Goal: Transaction & Acquisition: Purchase product/service

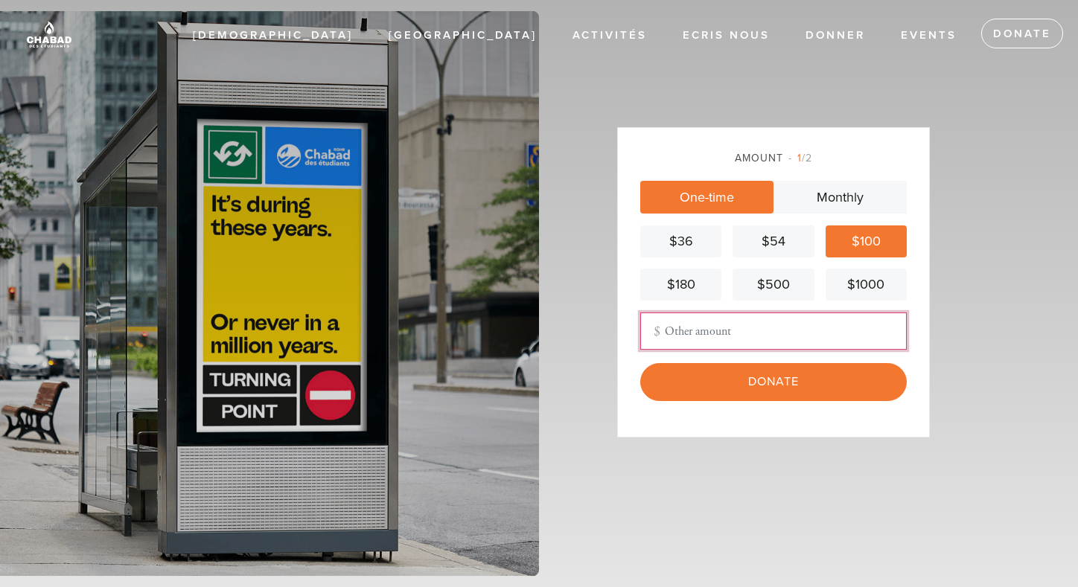
click at [731, 336] on input "Other Amount" at bounding box center [773, 331] width 266 height 37
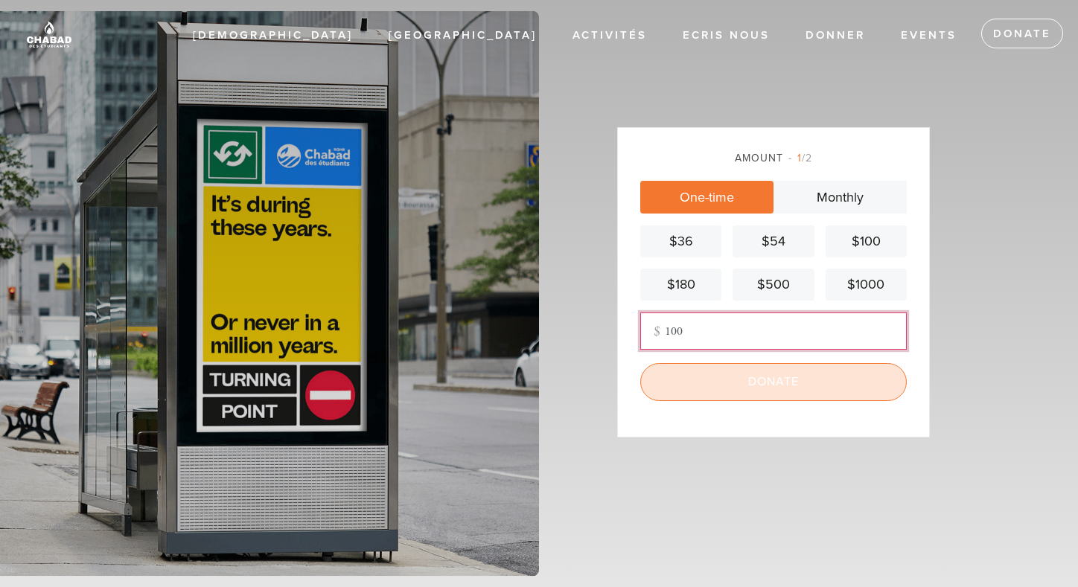
type input "100"
click at [744, 385] on input "Donate" at bounding box center [773, 381] width 266 height 37
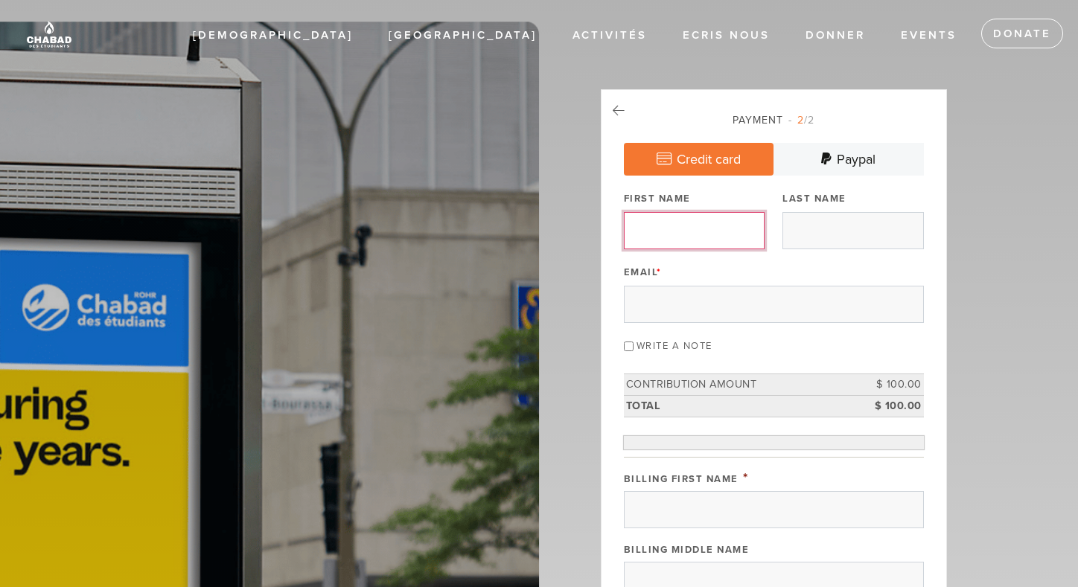
click at [719, 229] on input "First Name" at bounding box center [694, 230] width 141 height 37
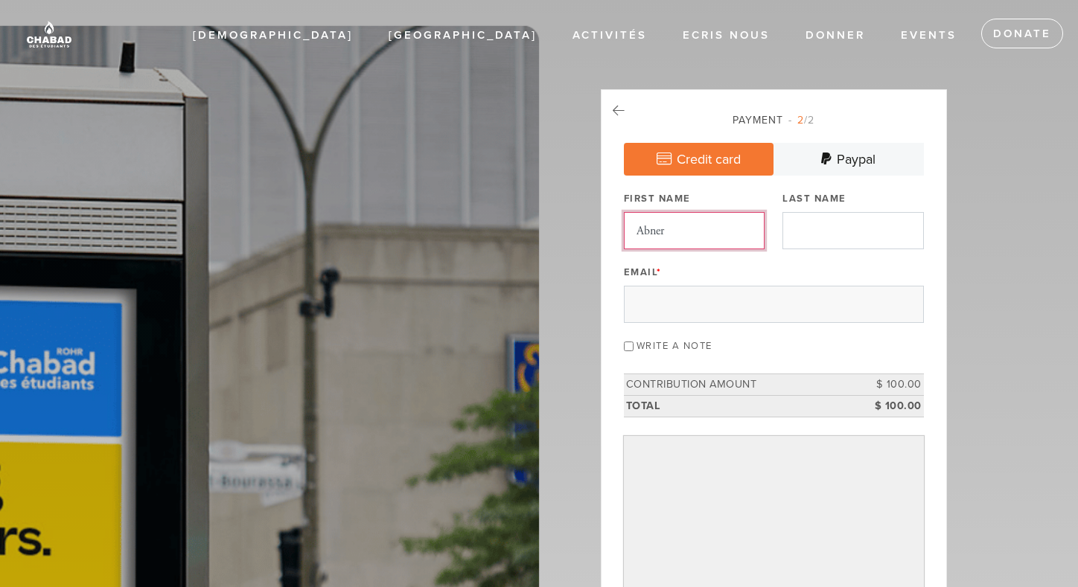
type input "Abner"
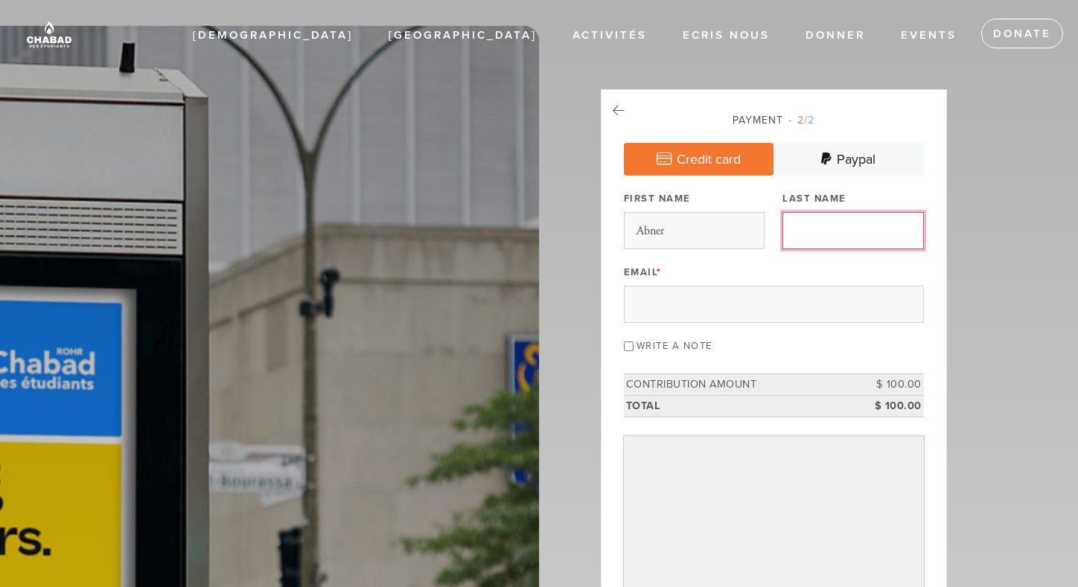
click at [829, 225] on input "Last Name" at bounding box center [852, 230] width 141 height 37
type input "Laurent"
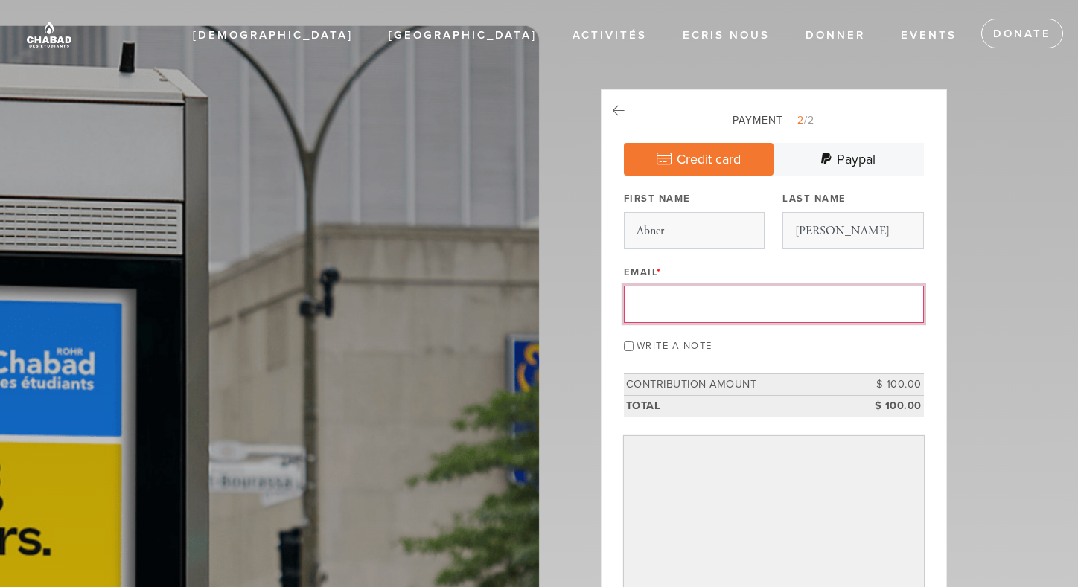
click at [755, 308] on input "Email *" at bounding box center [774, 304] width 300 height 37
type input "Fhima"
click at [633, 348] on input "Write a note" at bounding box center [629, 347] width 10 height 10
checkbox input "true"
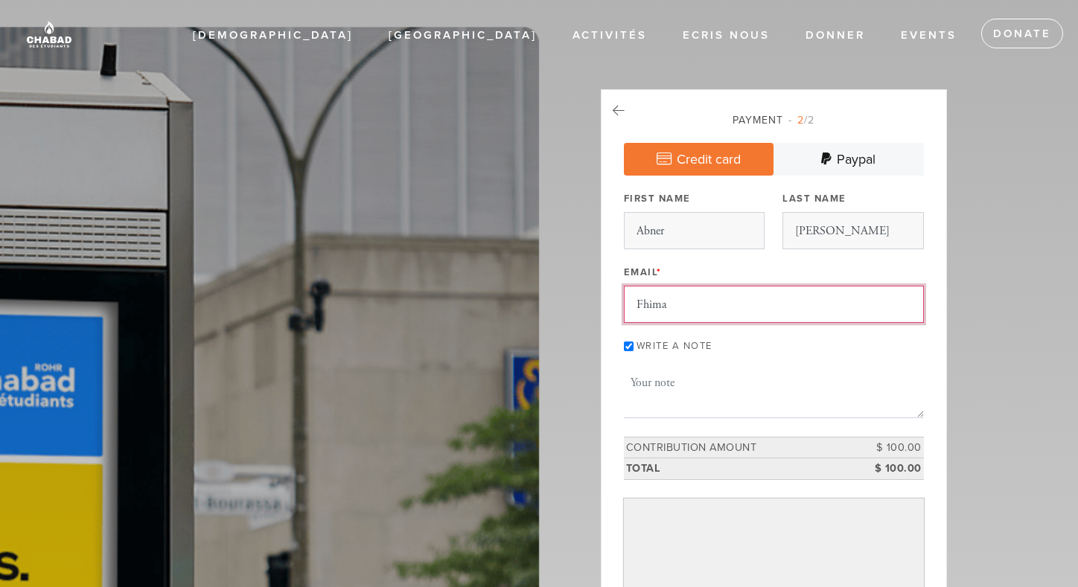
click at [736, 391] on textarea "Message or dedication" at bounding box center [774, 392] width 300 height 51
click at [704, 388] on textarea "Message or dedication" at bounding box center [774, 392] width 300 height 51
drag, startPoint x: 700, startPoint y: 386, endPoint x: 636, endPoint y: 383, distance: 63.3
click at [720, 230] on input "Abner" at bounding box center [694, 230] width 141 height 37
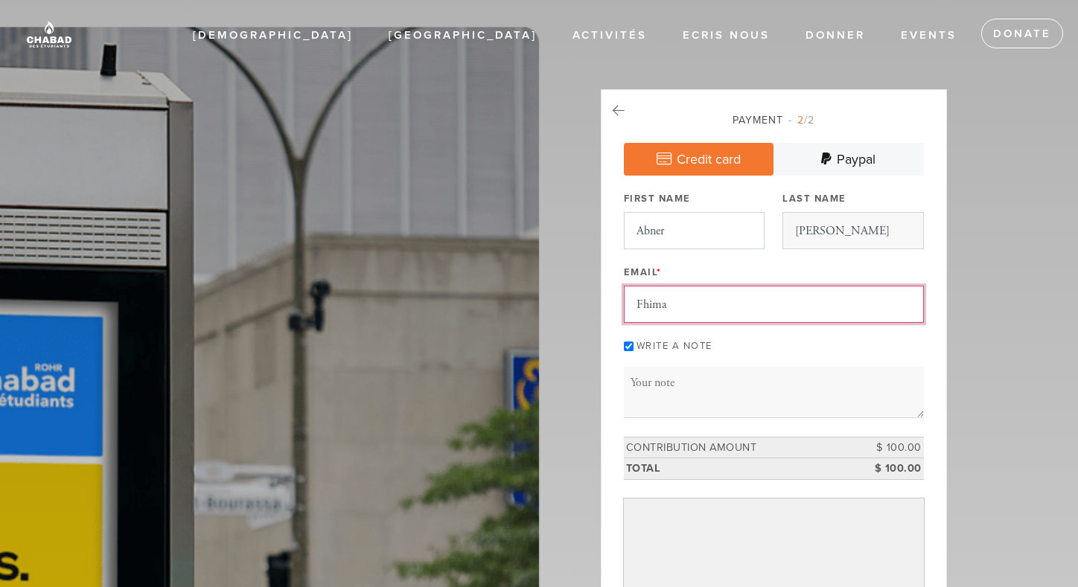
click at [716, 231] on input "Abner" at bounding box center [694, 230] width 141 height 37
drag, startPoint x: 704, startPoint y: 231, endPoint x: 589, endPoint y: 232, distance: 114.6
click at [735, 240] on input "Abner" at bounding box center [694, 230] width 141 height 37
type input "F"
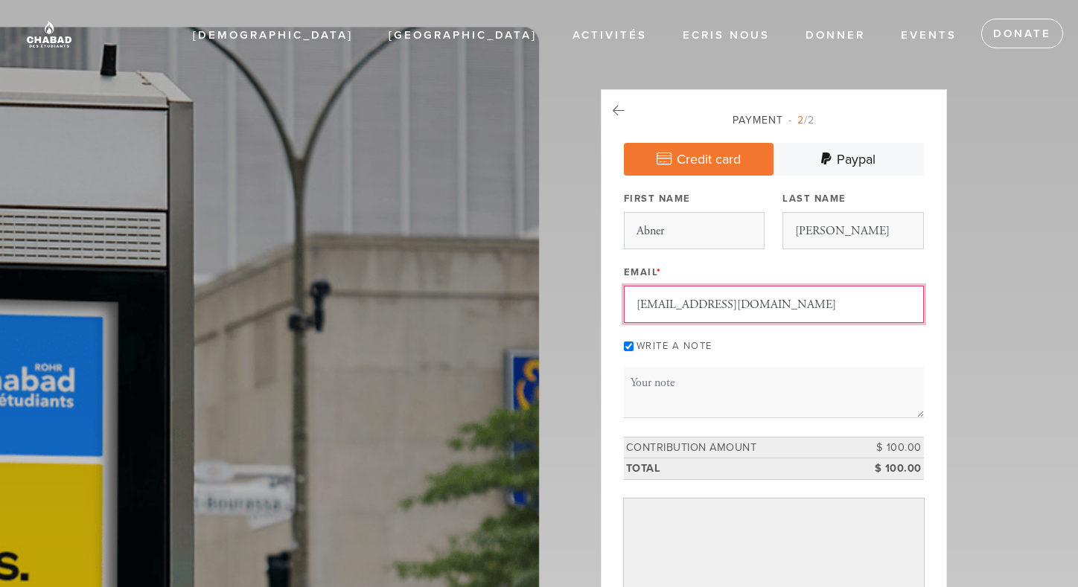
click at [850, 315] on input "avifhima@gmail.com" at bounding box center [774, 304] width 300 height 37
click at [697, 304] on input "avifhima@gmail.com" at bounding box center [774, 304] width 300 height 37
type input "avifhima@gmail.com"
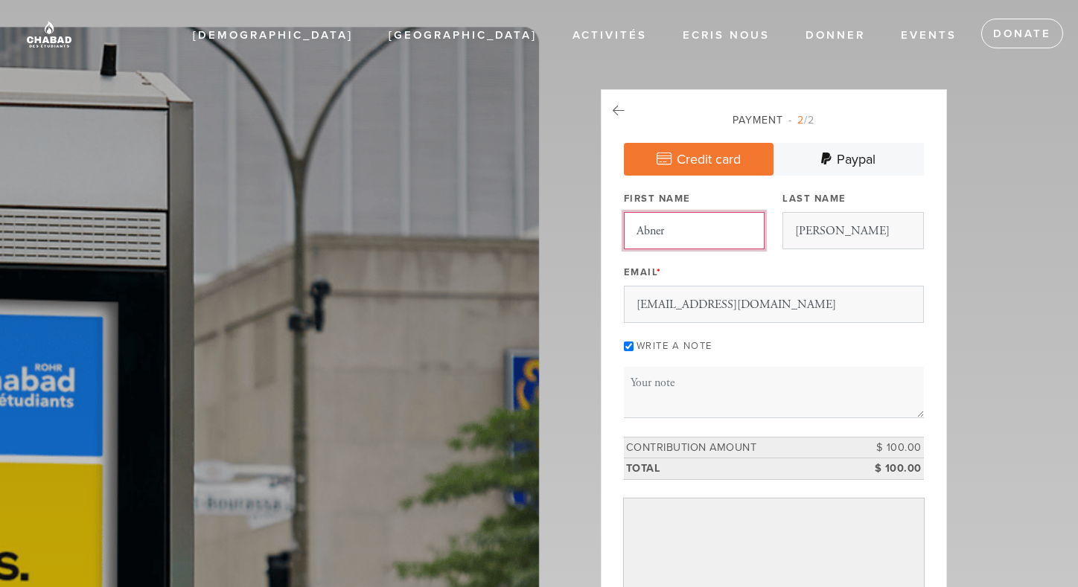
click at [696, 223] on input "Abner" at bounding box center [694, 230] width 141 height 37
type input "Abner (avi)"
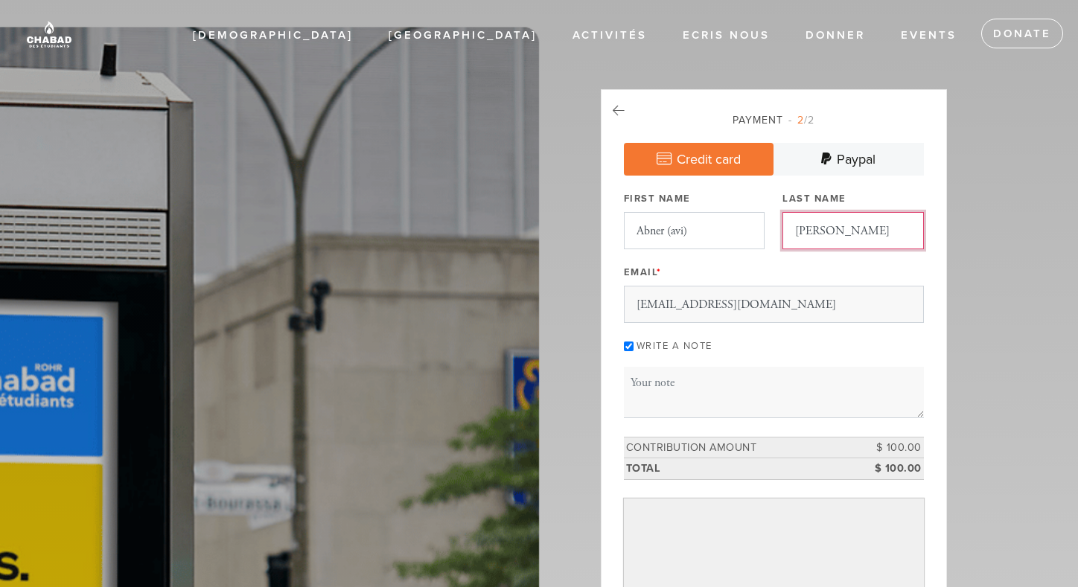
drag, startPoint x: 839, startPoint y: 237, endPoint x: 711, endPoint y: 235, distance: 128.0
type input "Fhima"
click at [685, 379] on textarea "Message or dedication" at bounding box center [774, 392] width 300 height 51
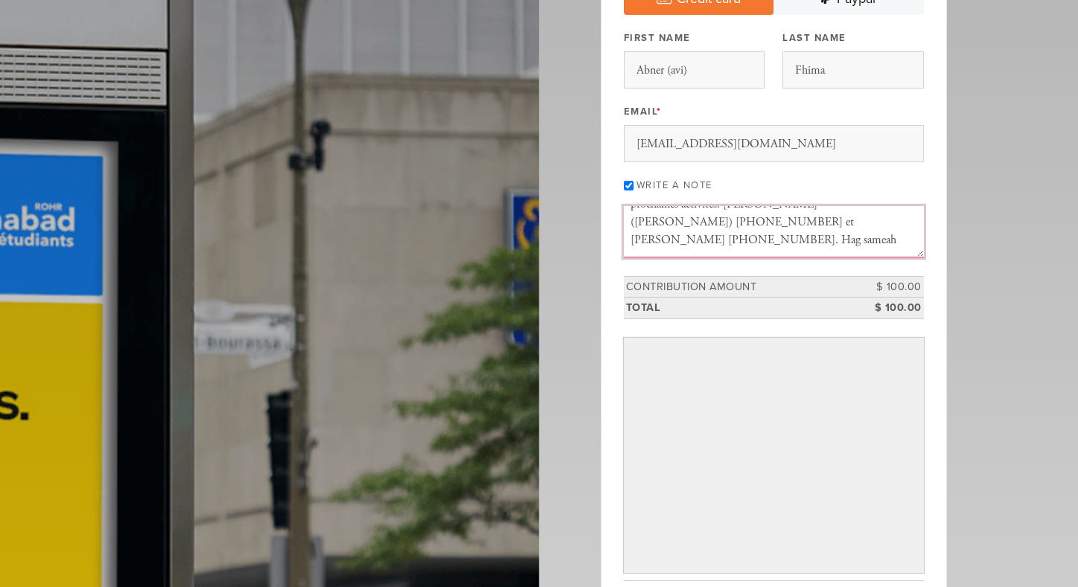
scroll to position [223, 0]
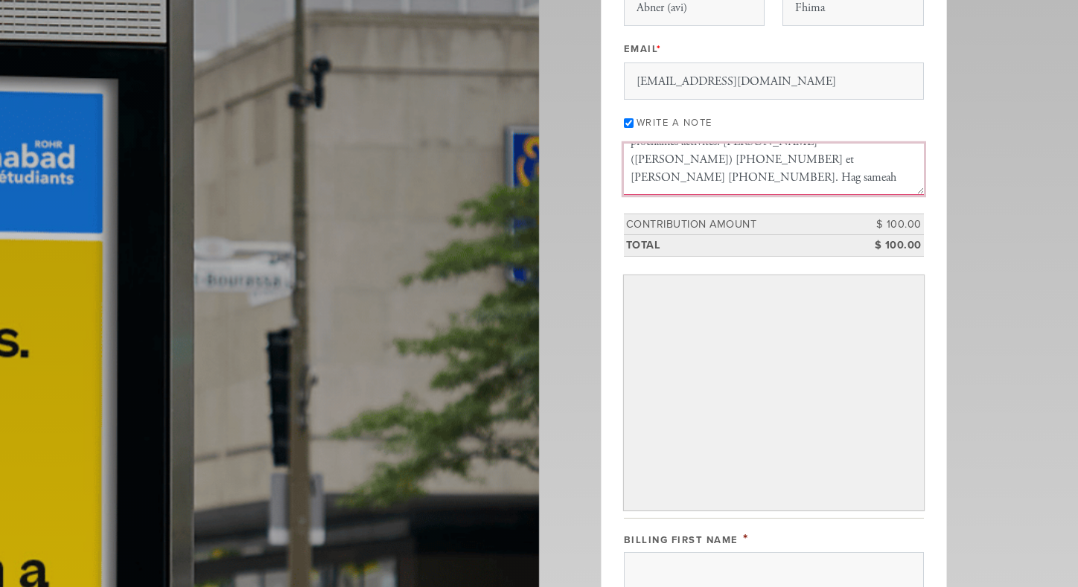
type textarea "Serge! Bonne année a vous et passer de belle fete. j'ai deux garcon au cegep et…"
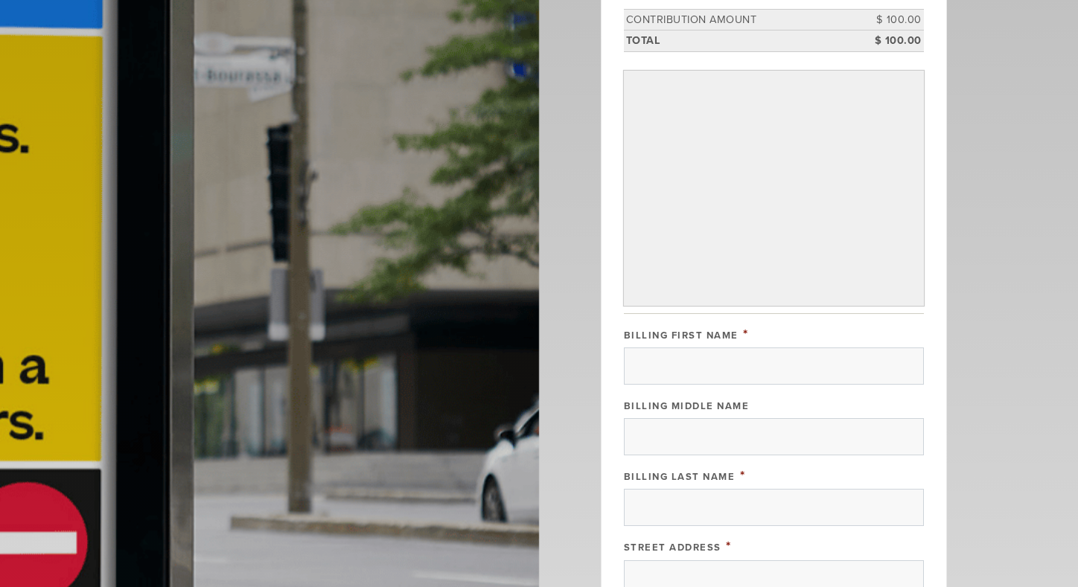
scroll to position [447, 0]
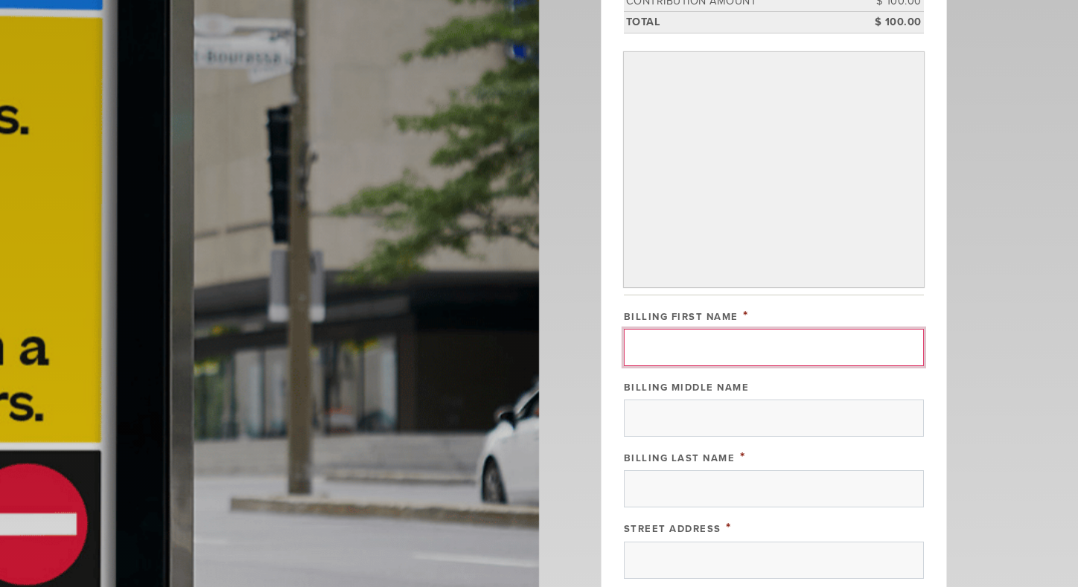
click at [732, 345] on input "Billing First Name" at bounding box center [774, 347] width 300 height 37
type input "A"
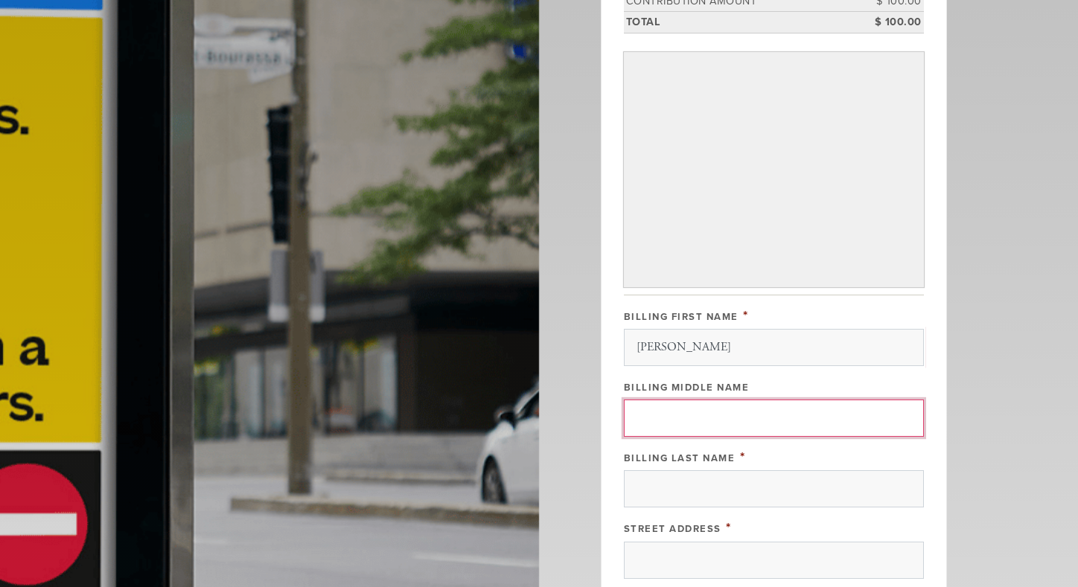
click at [711, 408] on input "Billing Middle Name" at bounding box center [774, 418] width 300 height 37
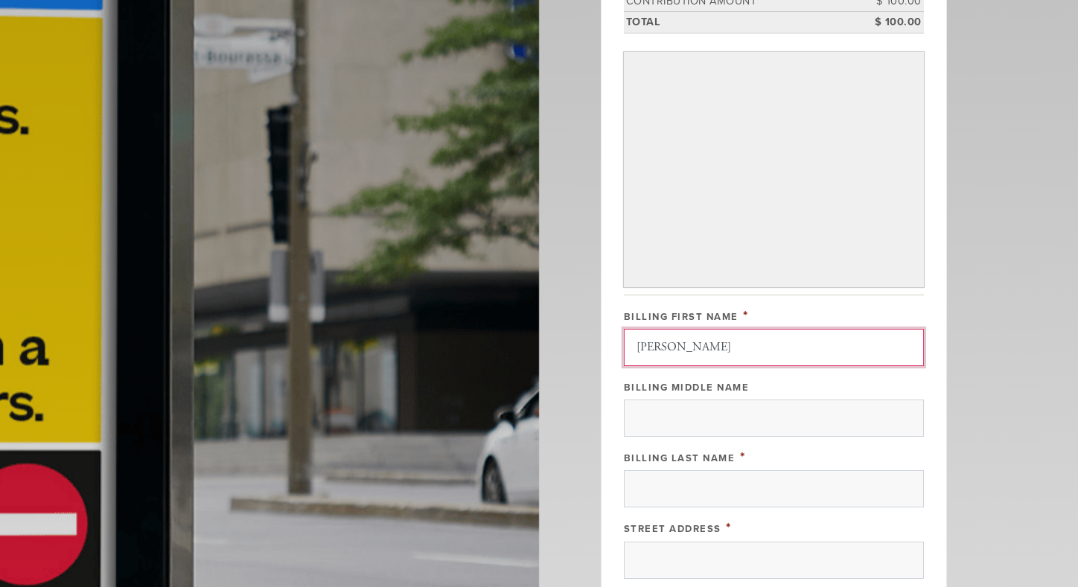
drag, startPoint x: 728, startPoint y: 345, endPoint x: 691, endPoint y: 342, distance: 37.3
click at [691, 342] on input "Laurent Fhima" at bounding box center [774, 347] width 300 height 37
type input "Laurent"
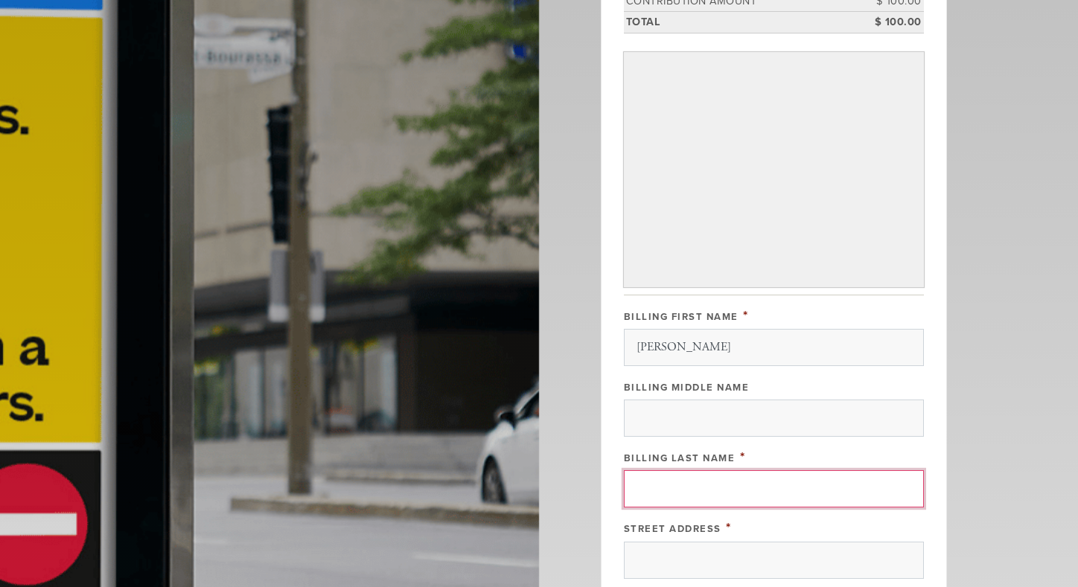
click at [686, 492] on input "Billing Last Name" at bounding box center [774, 488] width 300 height 37
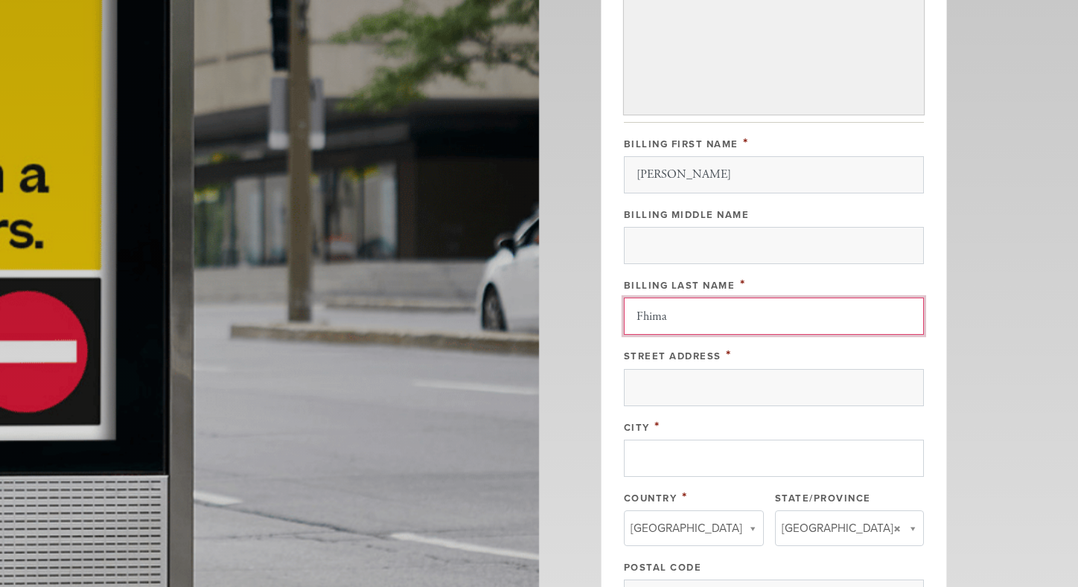
scroll to position [670, 0]
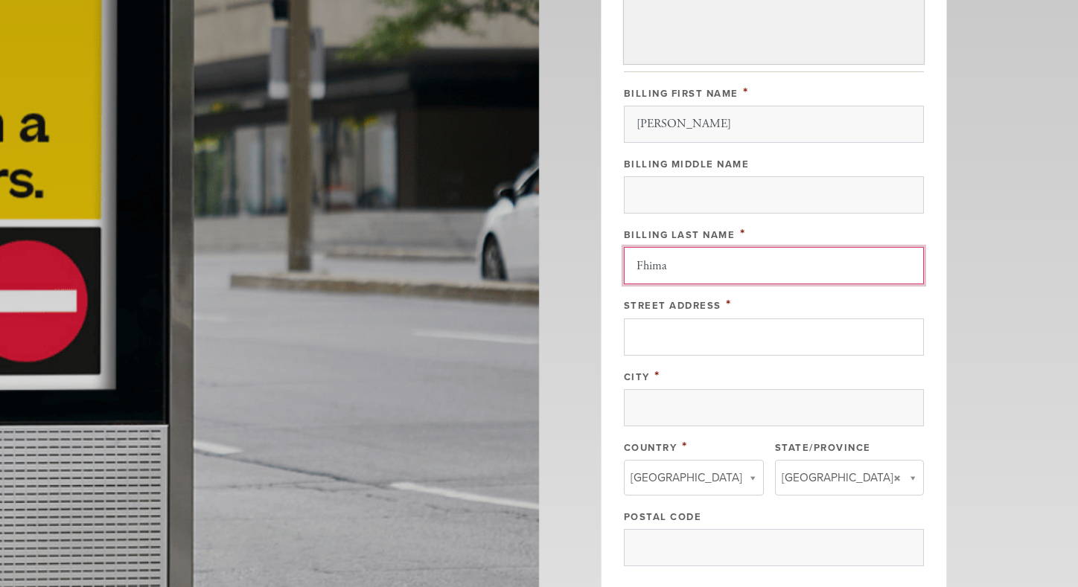
type input "Fhima"
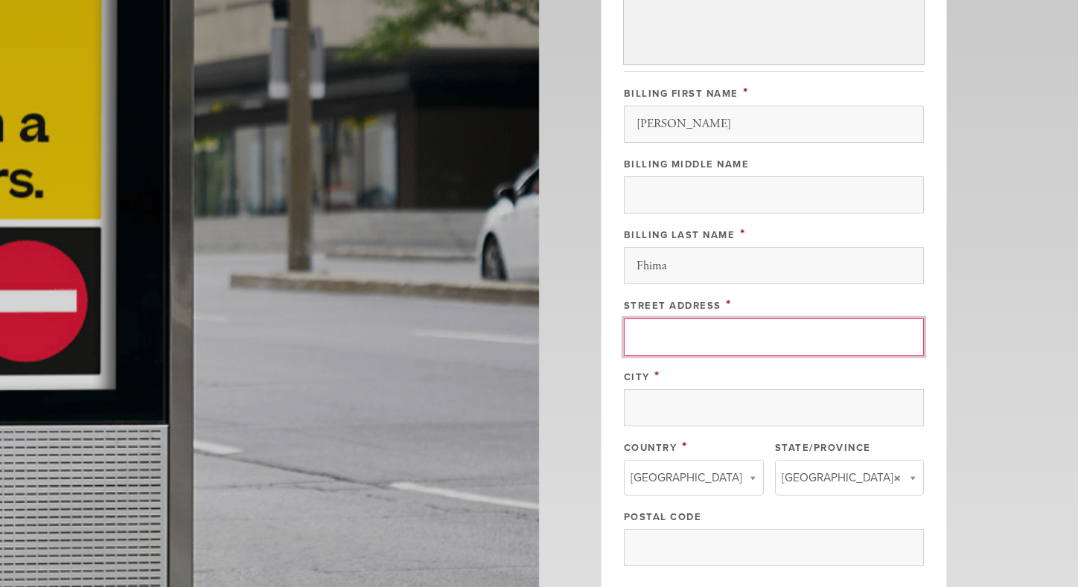
click at [703, 331] on input "Street Address" at bounding box center [774, 337] width 300 height 37
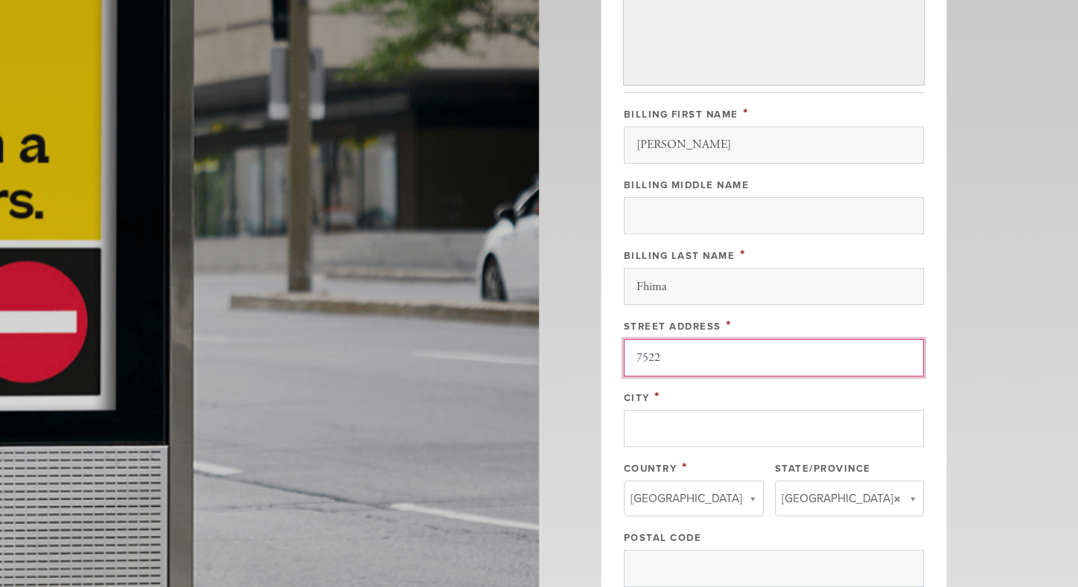
scroll to position [744, 0]
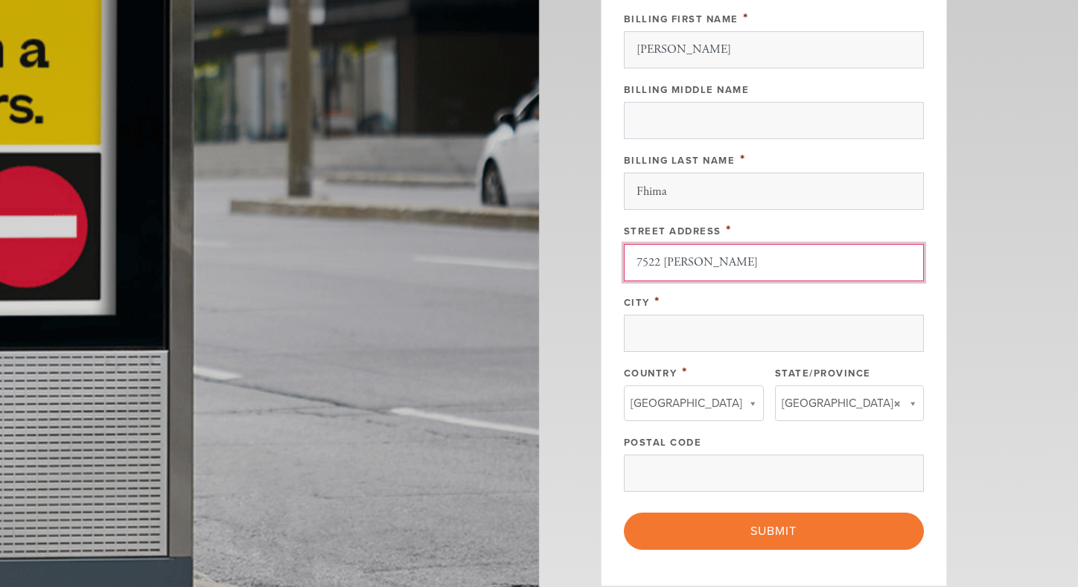
click at [681, 263] on input "7522 cehmin wavell" at bounding box center [774, 262] width 300 height 37
type input "7522 chemin wavell"
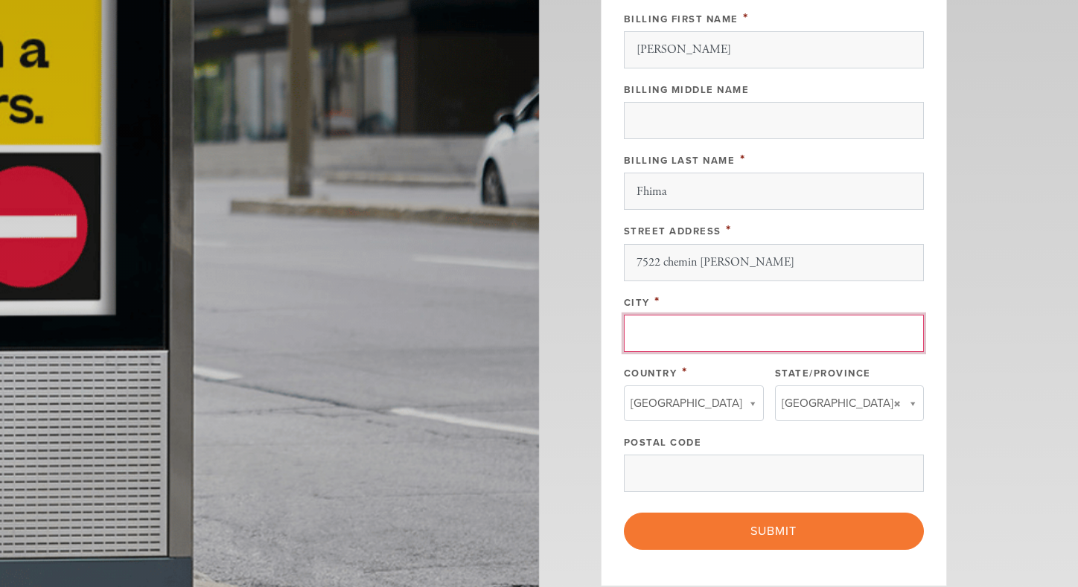
click at [685, 327] on input "City" at bounding box center [774, 333] width 300 height 37
type input "Cote-st-luc"
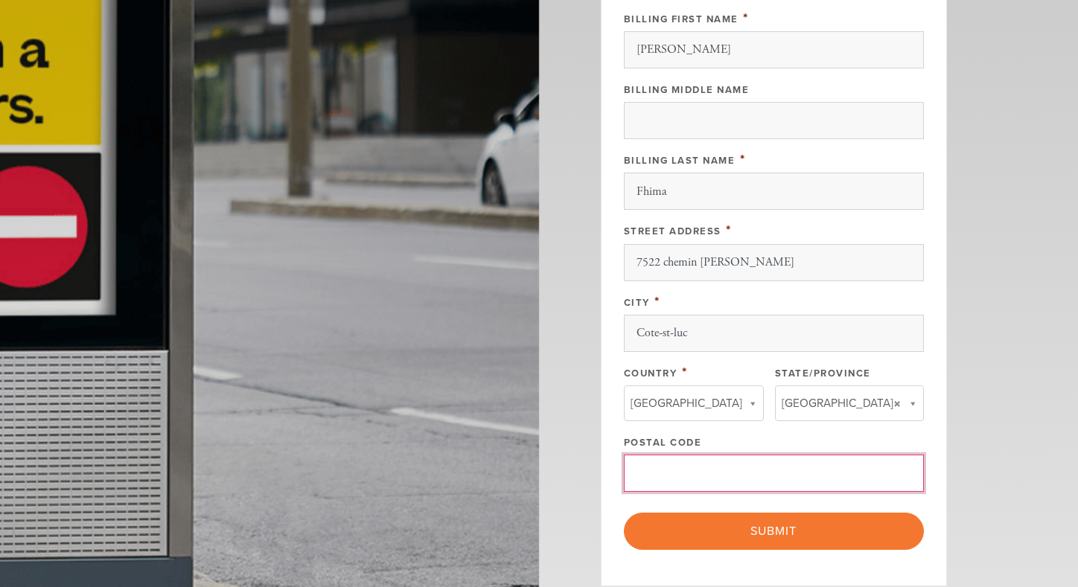
click at [736, 465] on input "Postal Code" at bounding box center [774, 473] width 300 height 37
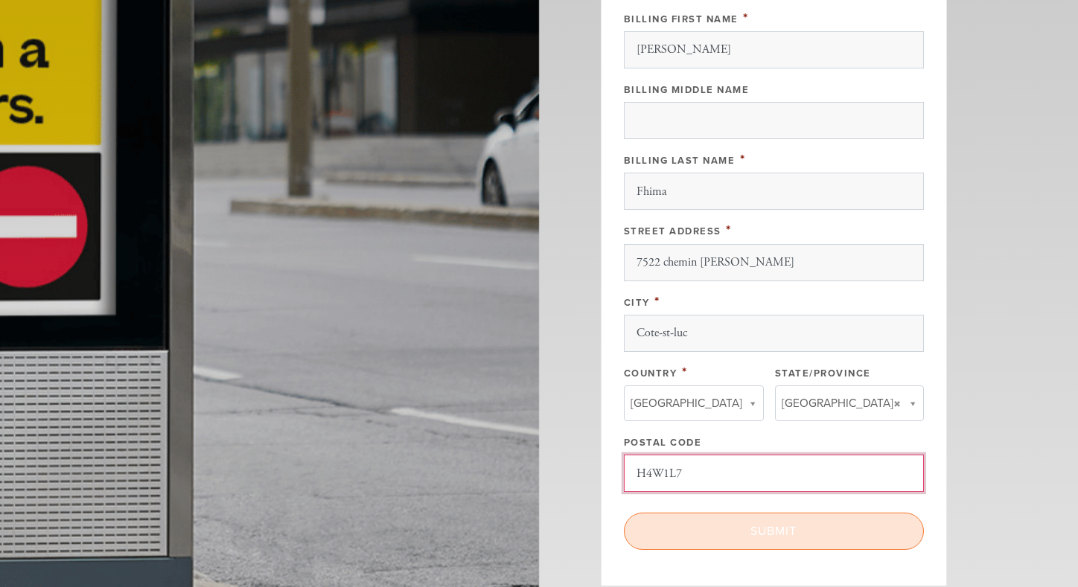
type input "H4W1L7"
click at [724, 525] on input "Submit" at bounding box center [774, 531] width 300 height 37
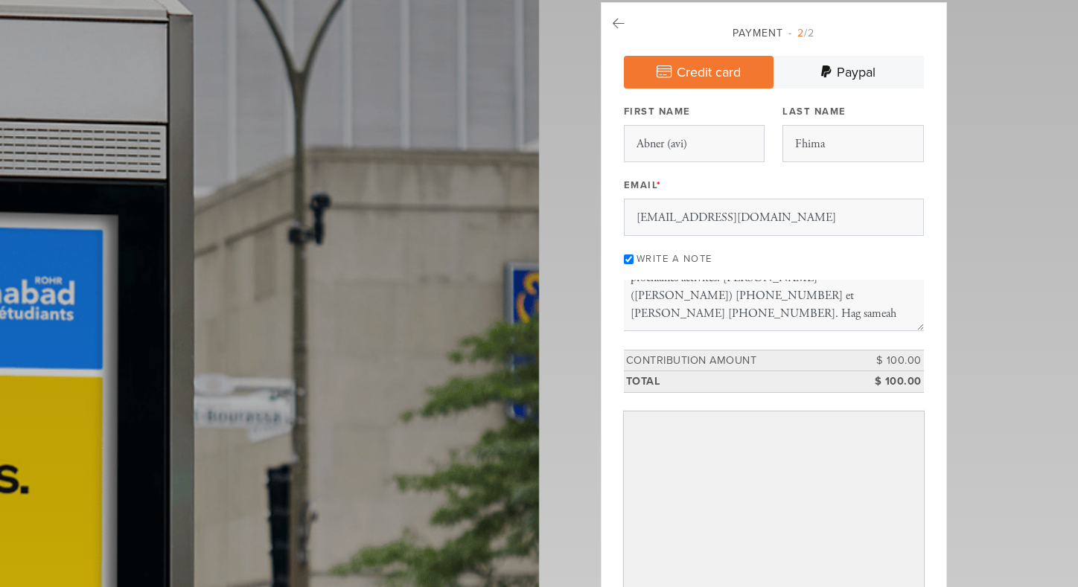
scroll to position [74, 0]
